Goal: Transaction & Acquisition: Book appointment/travel/reservation

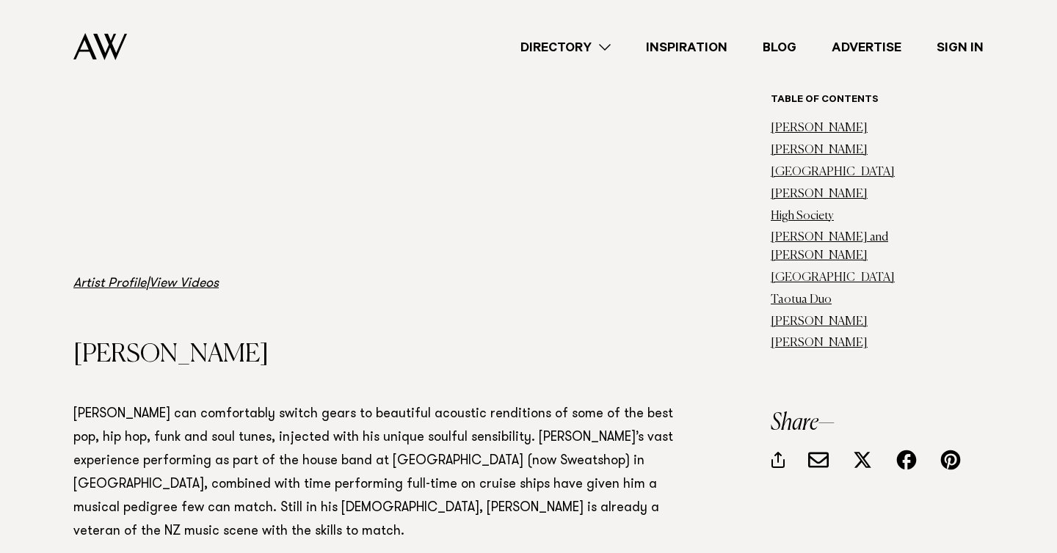
scroll to position [5103, 0]
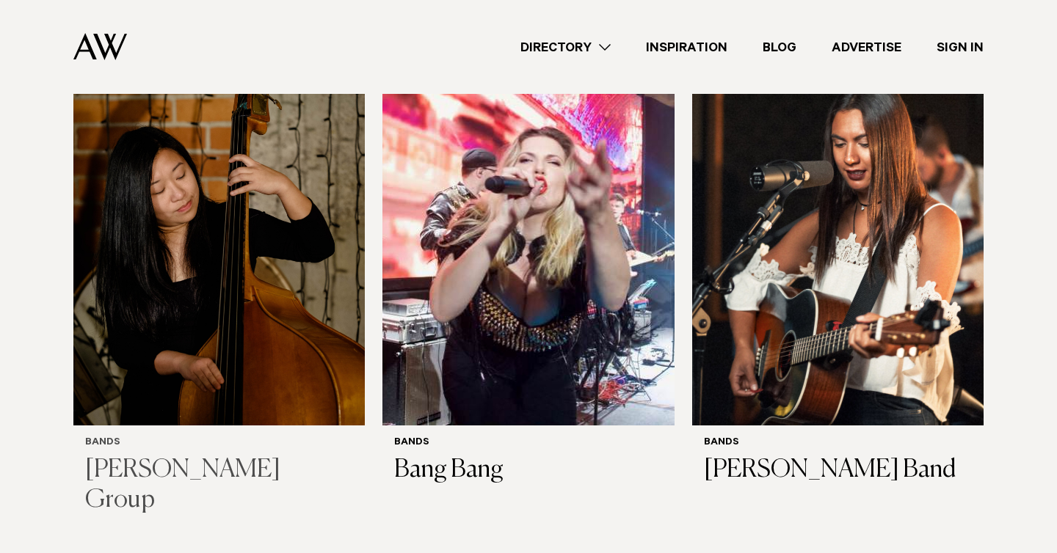
scroll to position [456, 0]
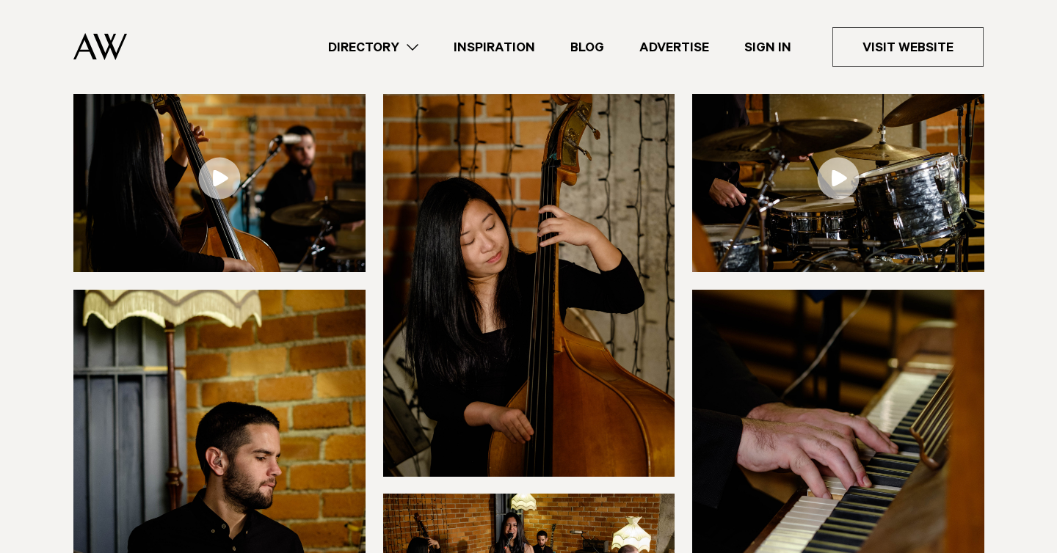
scroll to position [178, 0]
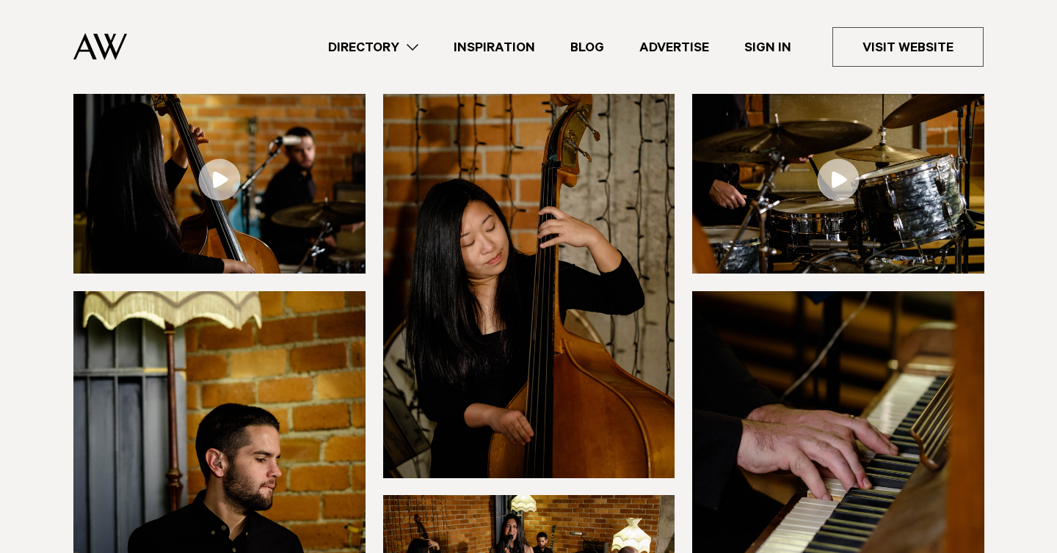
click at [224, 209] on img at bounding box center [219, 180] width 292 height 187
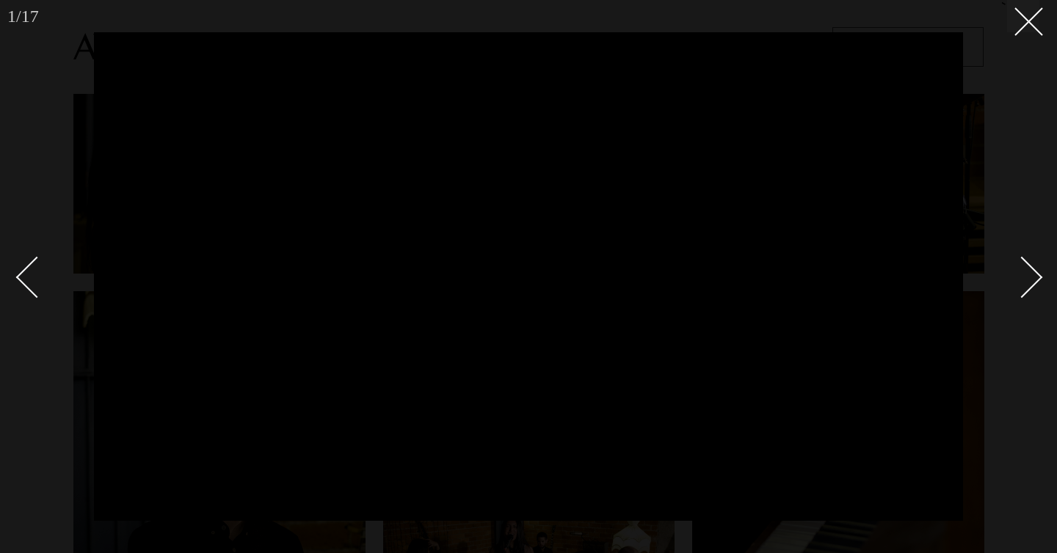
click at [1016, 35] on div at bounding box center [528, 276] width 1057 height 553
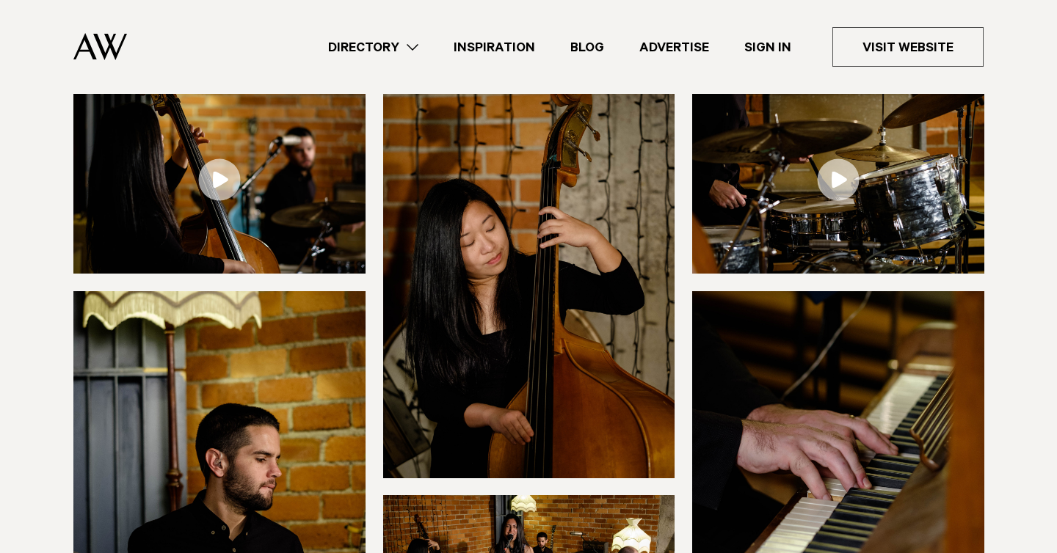
click at [1022, 32] on div at bounding box center [528, 276] width 1057 height 553
